Goal: Transaction & Acquisition: Purchase product/service

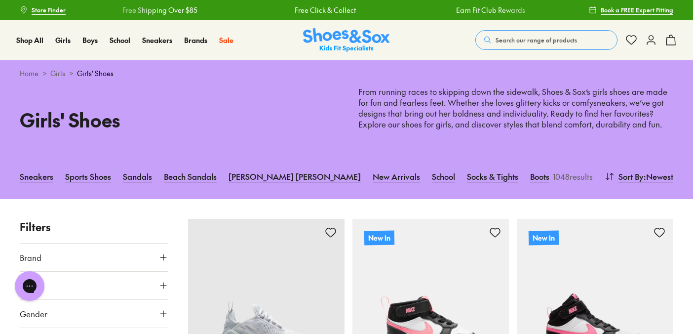
click at [519, 37] on span "Search our range of products" at bounding box center [535, 40] width 81 height 9
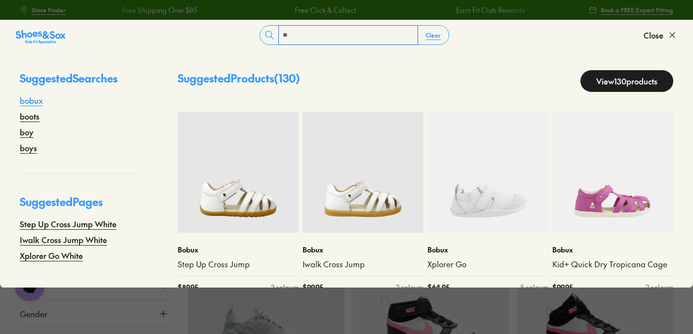
type input "**"
click at [38, 101] on link "bobux" at bounding box center [31, 100] width 23 height 12
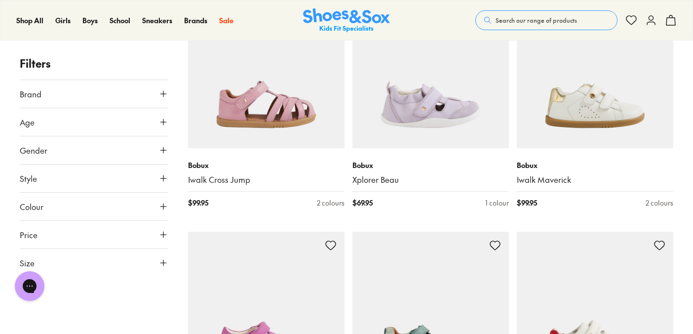
scroll to position [874, 0]
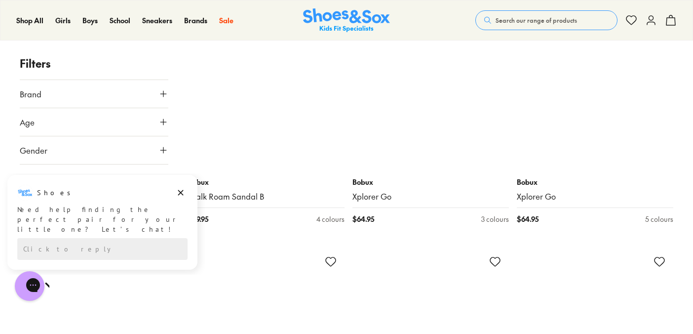
scroll to position [4696, 0]
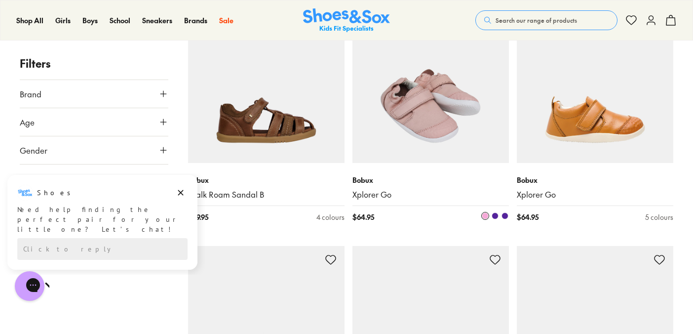
click at [410, 138] on img at bounding box center [430, 84] width 156 height 156
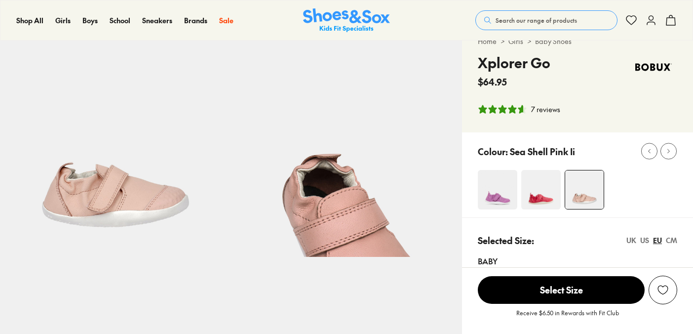
select select "*"
